Goal: Task Accomplishment & Management: Use online tool/utility

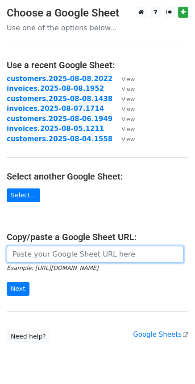
click at [73, 257] on input "url" at bounding box center [95, 254] width 177 height 17
paste input "[URL][DOMAIN_NAME]"
type input "https://docs.google.com/spreadsheets/d/1j51CGj6QdmYYSwmUxeNsVUTmmIP8_2nci8aVQte…"
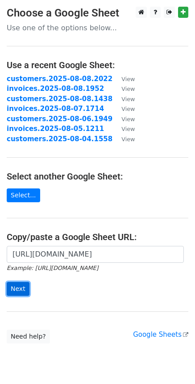
click at [15, 287] on input "Next" at bounding box center [18, 289] width 23 height 14
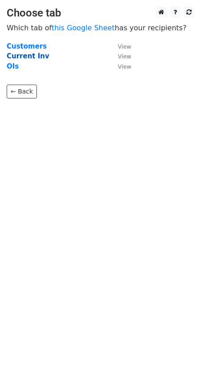
click at [25, 57] on strong "Current Inv" at bounding box center [28, 56] width 43 height 8
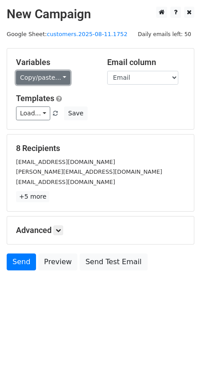
click at [60, 77] on link "Copy/paste..." at bounding box center [43, 78] width 54 height 14
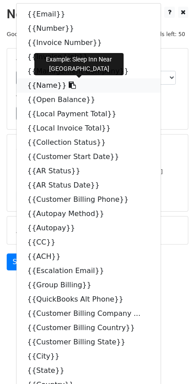
click at [69, 89] on icon at bounding box center [72, 85] width 7 height 7
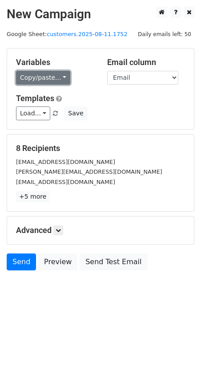
click at [60, 82] on link "Copy/paste..." at bounding box center [43, 78] width 54 height 14
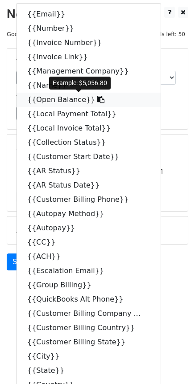
click at [97, 101] on icon at bounding box center [100, 99] width 7 height 7
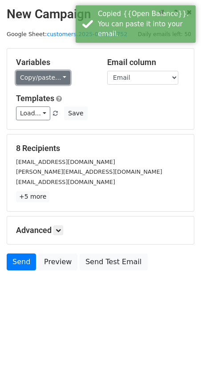
click at [62, 77] on link "Copy/paste..." at bounding box center [43, 78] width 54 height 14
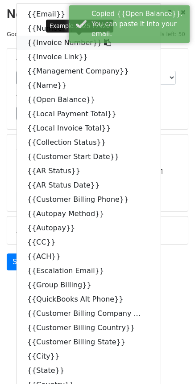
click at [104, 42] on icon at bounding box center [107, 42] width 7 height 7
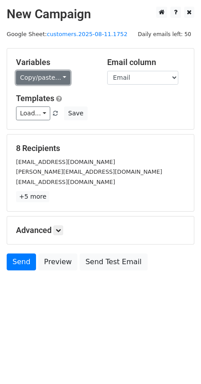
click at [61, 78] on link "Copy/paste..." at bounding box center [43, 78] width 54 height 14
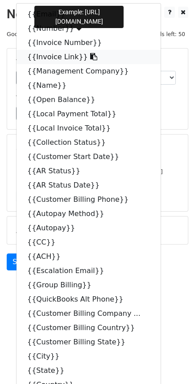
click at [90, 59] on icon at bounding box center [93, 56] width 7 height 7
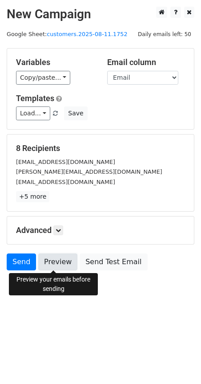
click at [52, 260] on link "Preview" at bounding box center [57, 261] width 39 height 17
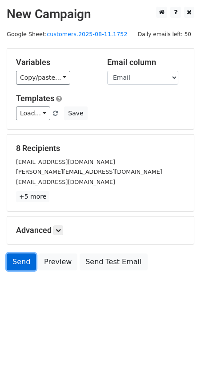
click at [26, 260] on link "Send" at bounding box center [21, 261] width 29 height 17
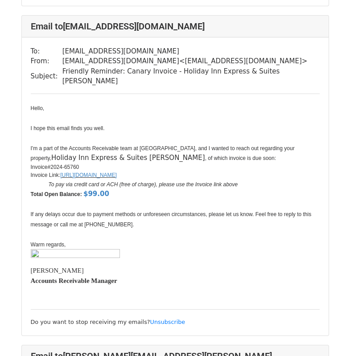
scroll to position [712, 0]
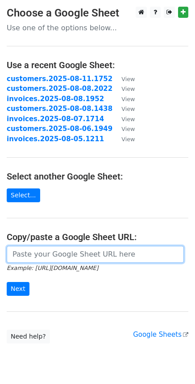
click at [81, 251] on input "url" at bounding box center [95, 254] width 177 height 17
paste input "https://docs.google.com/spreadsheets/d/1j51CGj6QdmYYSwmUxeNsVUTmmIP8_2nci8aVQte…"
type input "https://docs.google.com/spreadsheets/d/1j51CGj6QdmYYSwmUxeNsVUTmmIP8_2nci8aVQte…"
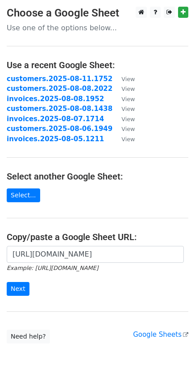
scroll to position [0, 0]
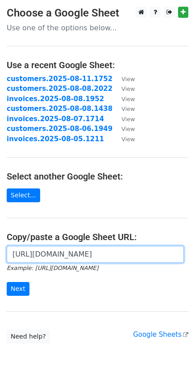
click at [52, 255] on input "https://docs.google.com/spreadsheets/d/1j51CGj6QdmYYSwmUxeNsVUTmmIP8_2nci8aVQte…" at bounding box center [95, 254] width 177 height 17
click at [42, 256] on input "https://docs.google.com/spreadsheets/d/1j51CGj6QdmYYSwmUxeNsVUTmmIP8_2nci8aVQte…" at bounding box center [95, 254] width 177 height 17
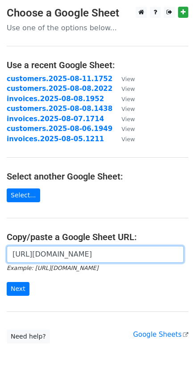
click at [42, 256] on input "https://docs.google.com/spreadsheets/d/1j51CGj6QdmYYSwmUxeNsVUTmmIP8_2nci8aVQte…" at bounding box center [95, 254] width 177 height 17
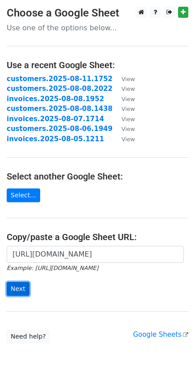
click at [22, 290] on input "Next" at bounding box center [18, 289] width 23 height 14
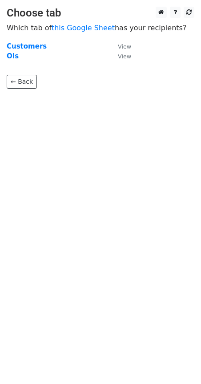
drag, startPoint x: 12, startPoint y: 57, endPoint x: 31, endPoint y: 61, distance: 20.1
click at [12, 57] on strong "OIs" at bounding box center [13, 56] width 12 height 8
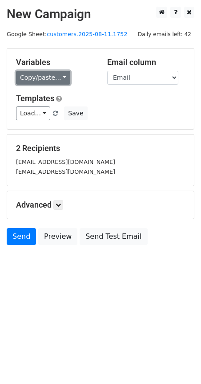
click at [58, 77] on link "Copy/paste..." at bounding box center [43, 78] width 54 height 14
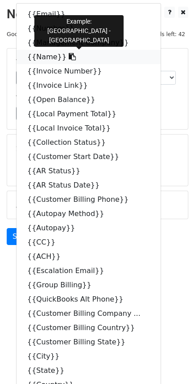
click at [69, 58] on icon at bounding box center [72, 56] width 7 height 7
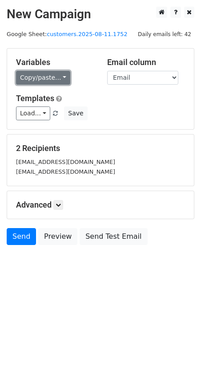
click at [57, 79] on link "Copy/paste..." at bounding box center [43, 78] width 54 height 14
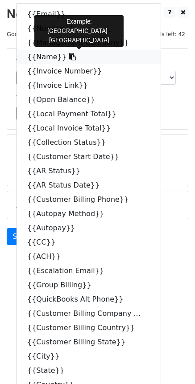
click at [69, 58] on icon at bounding box center [72, 56] width 7 height 7
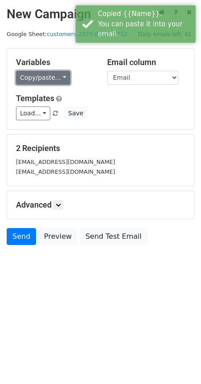
click at [56, 80] on link "Copy/paste..." at bounding box center [43, 78] width 54 height 14
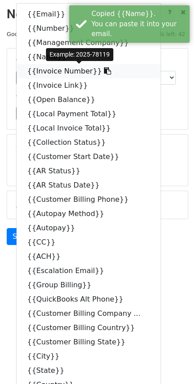
click at [104, 72] on icon at bounding box center [107, 70] width 7 height 7
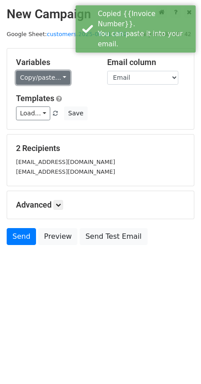
click at [61, 81] on link "Copy/paste..." at bounding box center [43, 78] width 54 height 14
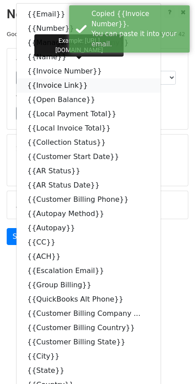
drag, startPoint x: 77, startPoint y: 86, endPoint x: 2, endPoint y: 90, distance: 75.8
click at [90, 85] on icon at bounding box center [93, 85] width 7 height 7
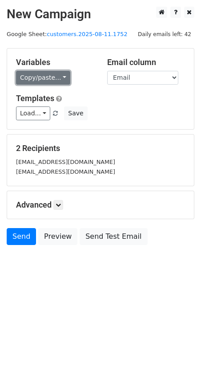
click at [57, 78] on link "Copy/paste..." at bounding box center [43, 78] width 54 height 14
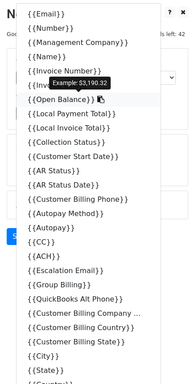
click at [97, 100] on icon at bounding box center [100, 99] width 7 height 7
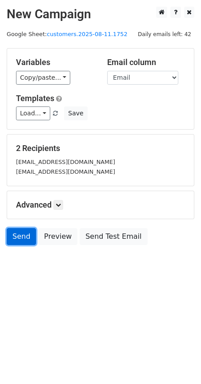
click at [20, 232] on link "Send" at bounding box center [21, 236] width 29 height 17
